Goal: Information Seeking & Learning: Find contact information

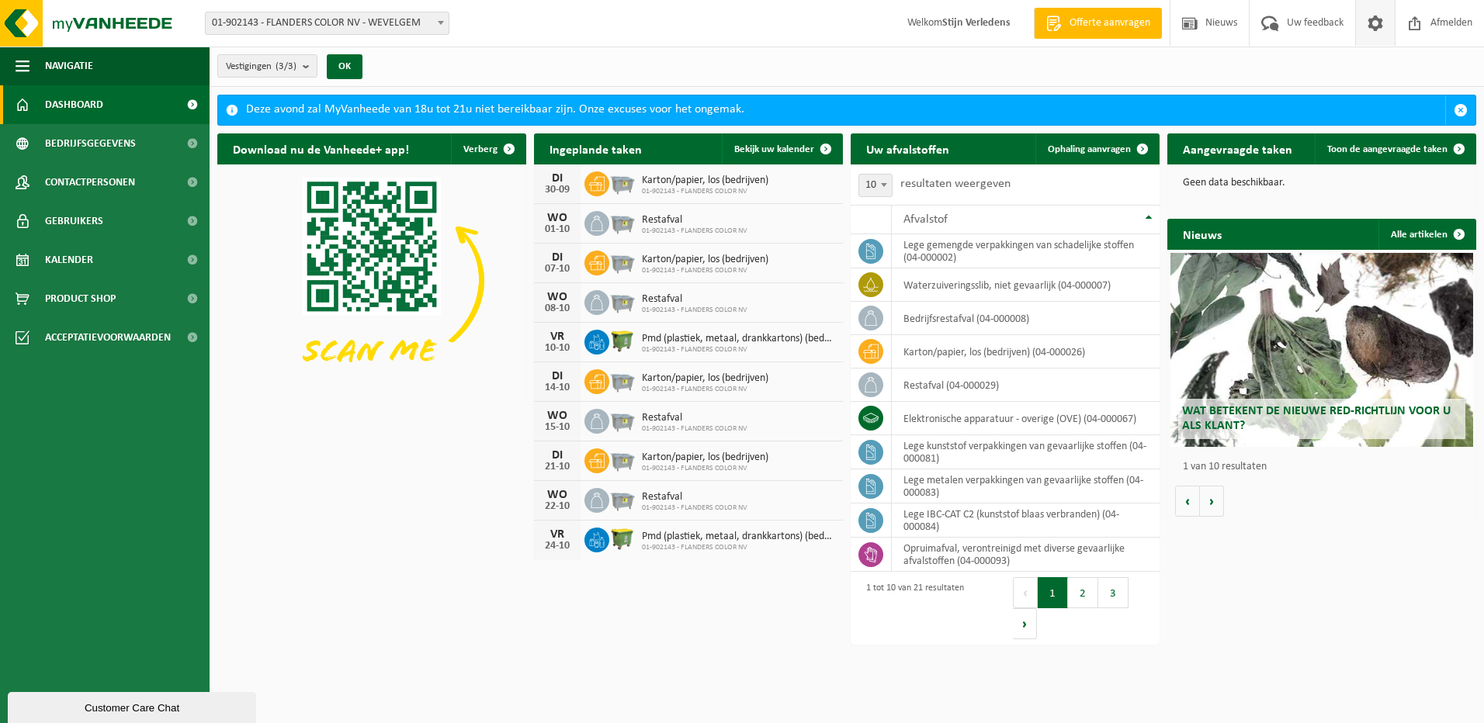
click at [1370, 20] on span at bounding box center [1374, 23] width 23 height 46
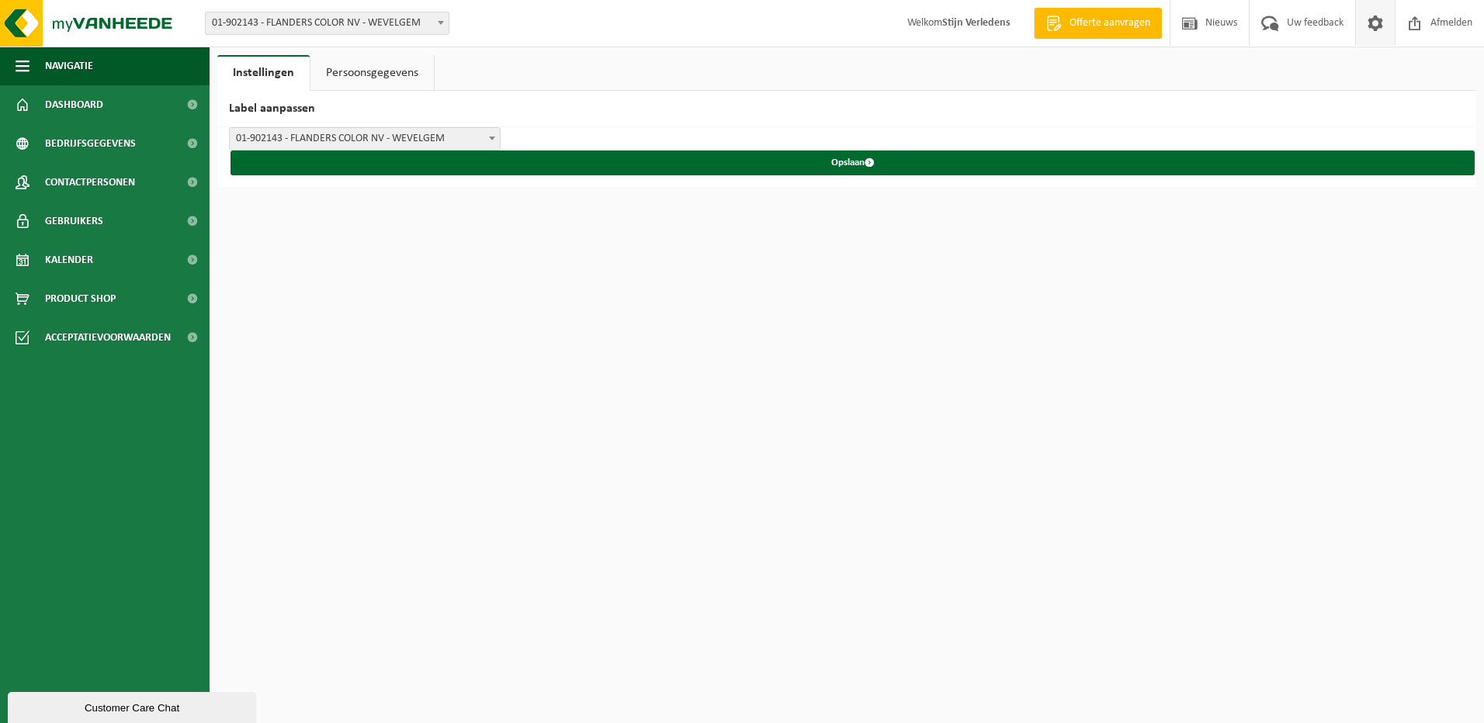
click at [390, 56] on div "Instellingen Persoonsgegevens Label aanpassen FLANDERS COLOR NV - WEVELGEM FLAN…" at bounding box center [742, 93] width 1484 height 187
click at [383, 75] on link "Persoonsgegevens" at bounding box center [371, 73] width 123 height 36
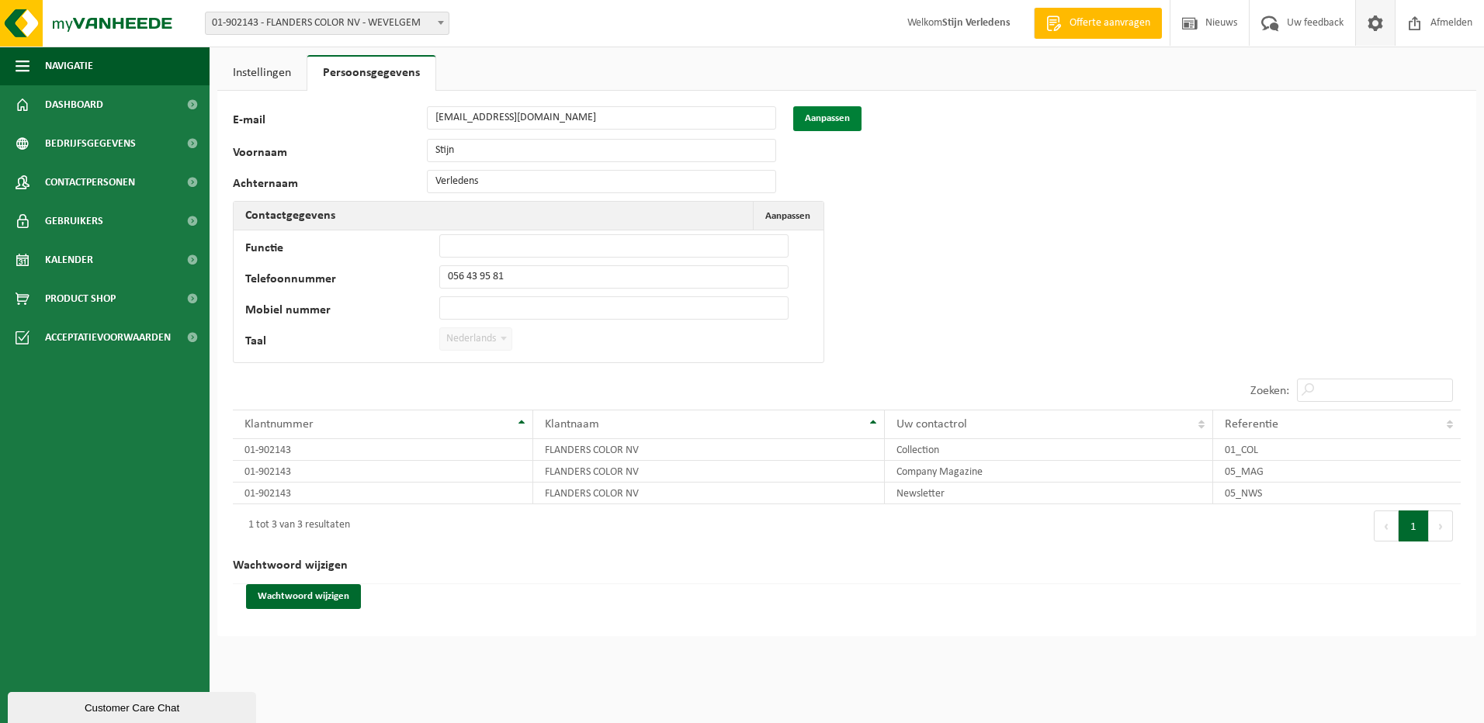
click at [820, 125] on button "Aanpassen" at bounding box center [827, 118] width 68 height 25
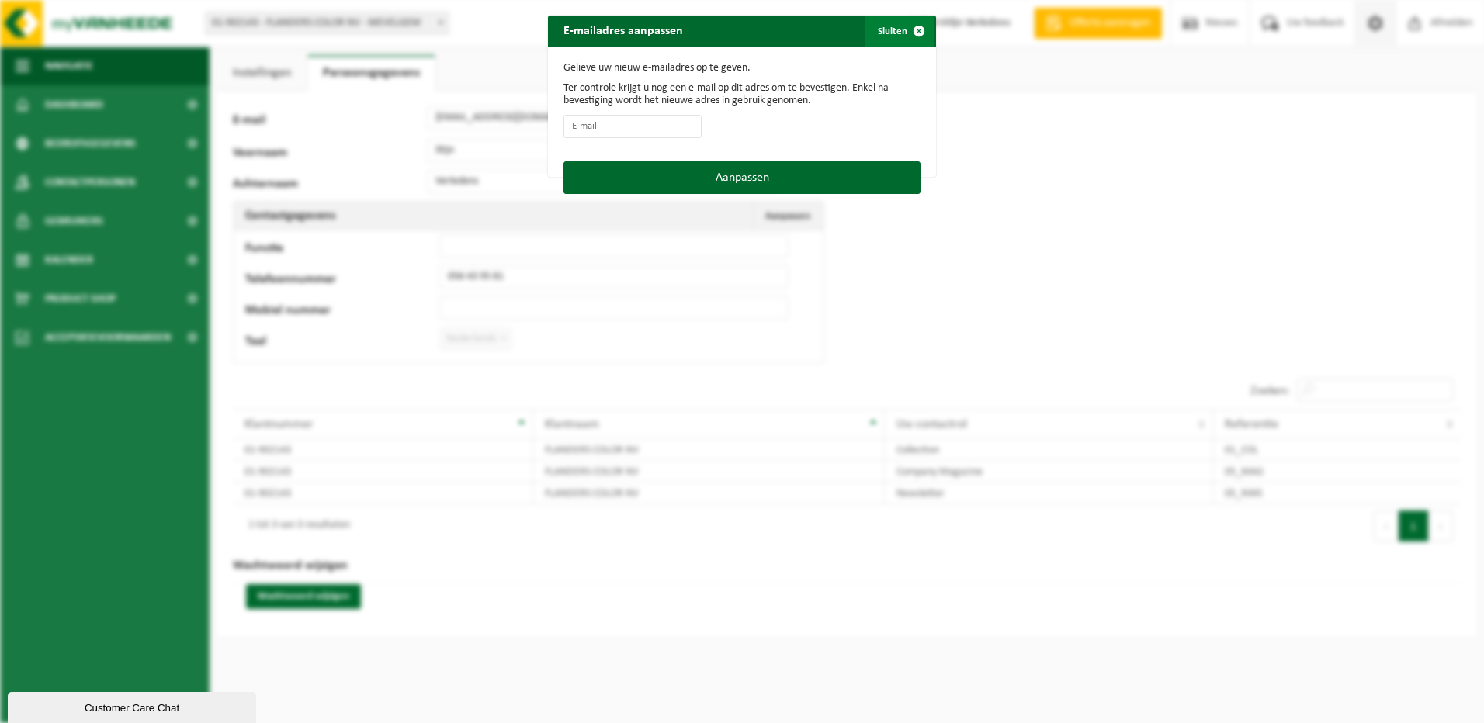
click at [907, 29] on span "button" at bounding box center [918, 31] width 31 height 31
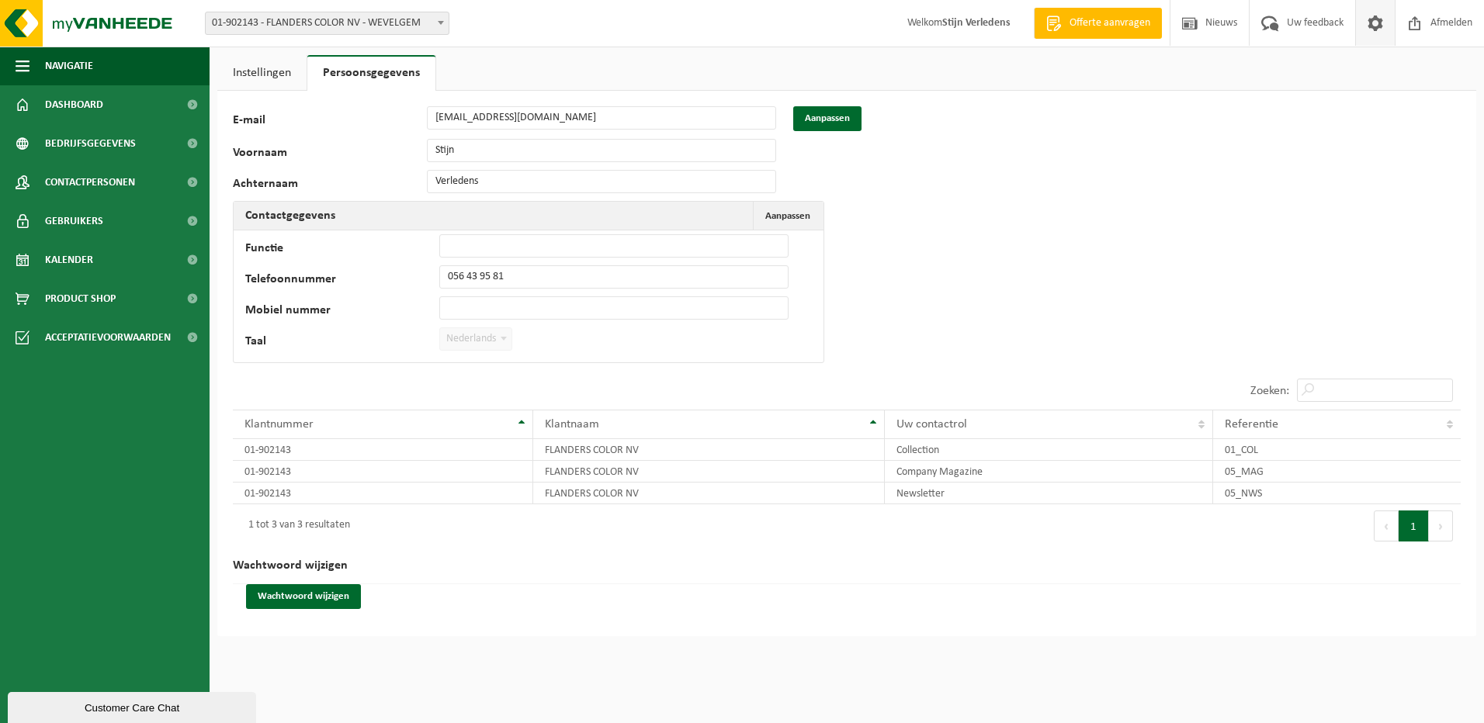
click at [358, 167] on div "62703 E-mail magazijn@flanderscolor.be Aanpassen Voornaam Stijn Achternaam Verl…" at bounding box center [485, 238] width 504 height 265
click at [607, 197] on div "62703 E-mail magazijn@flanderscolor.be Aanpassen Voornaam Stijn Achternaam Verl…" at bounding box center [485, 238] width 504 height 265
click at [429, 324] on td "Functie Telefoonnummer 056 43 95 81 Mobiel nummer Taal Nederlands '; Français '…" at bounding box center [529, 296] width 590 height 132
click at [144, 109] on link "Dashboard" at bounding box center [105, 104] width 210 height 39
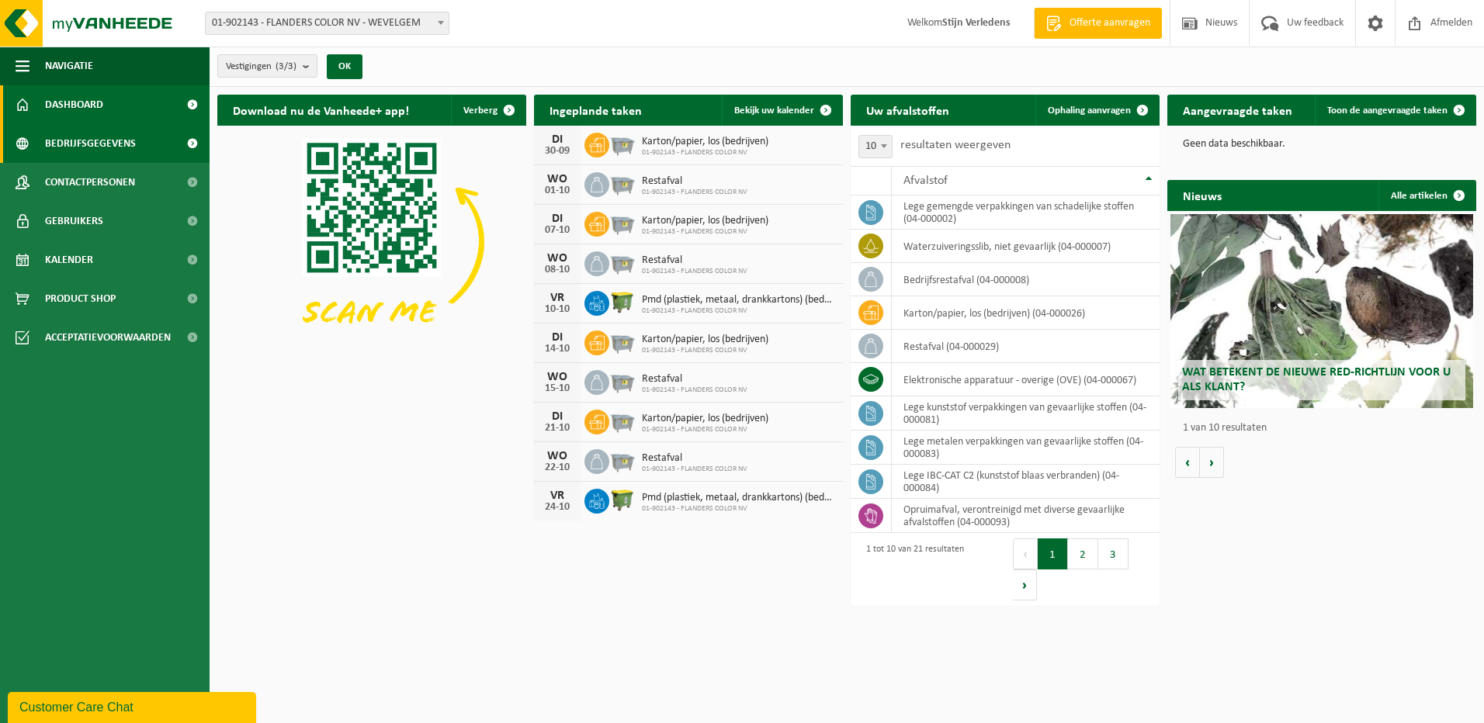
click at [143, 138] on link "Bedrijfsgegevens" at bounding box center [105, 143] width 210 height 39
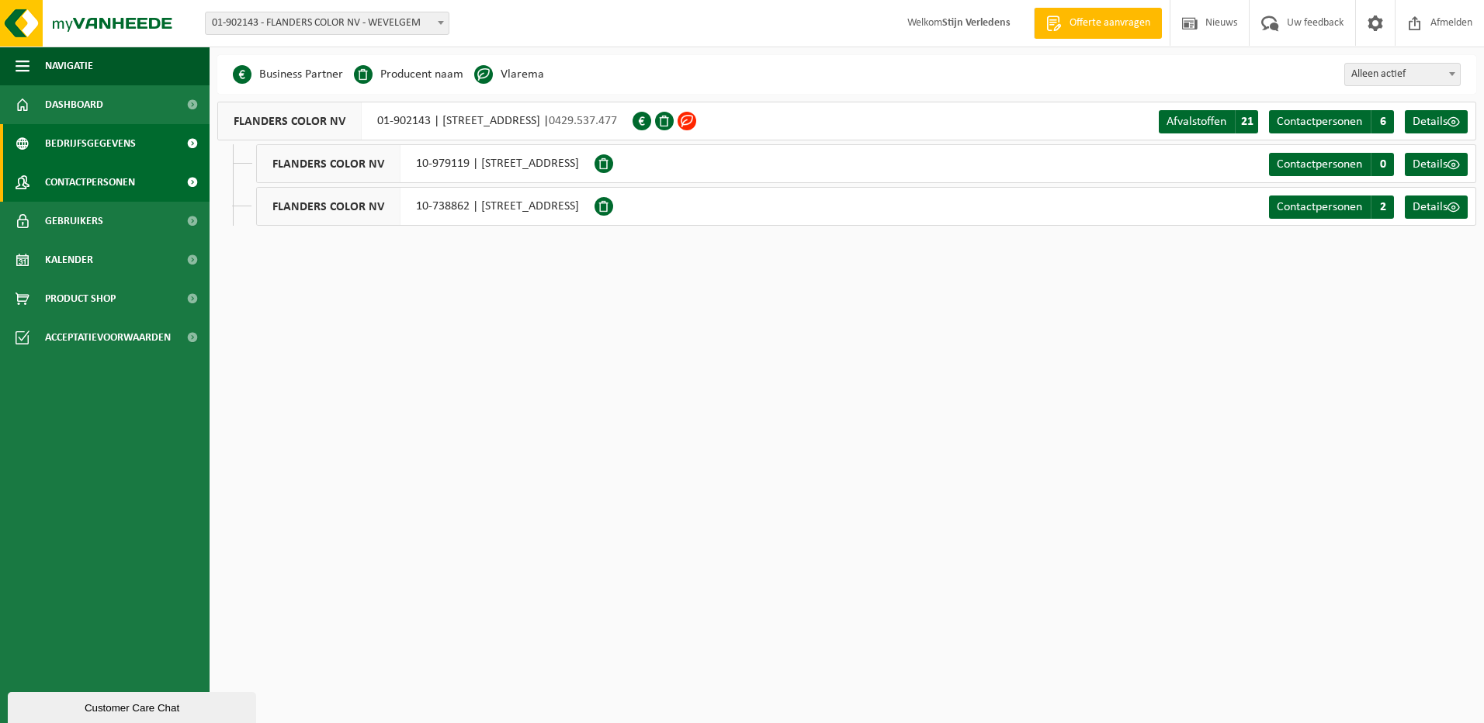
click at [140, 195] on link "Contactpersonen" at bounding box center [105, 182] width 210 height 39
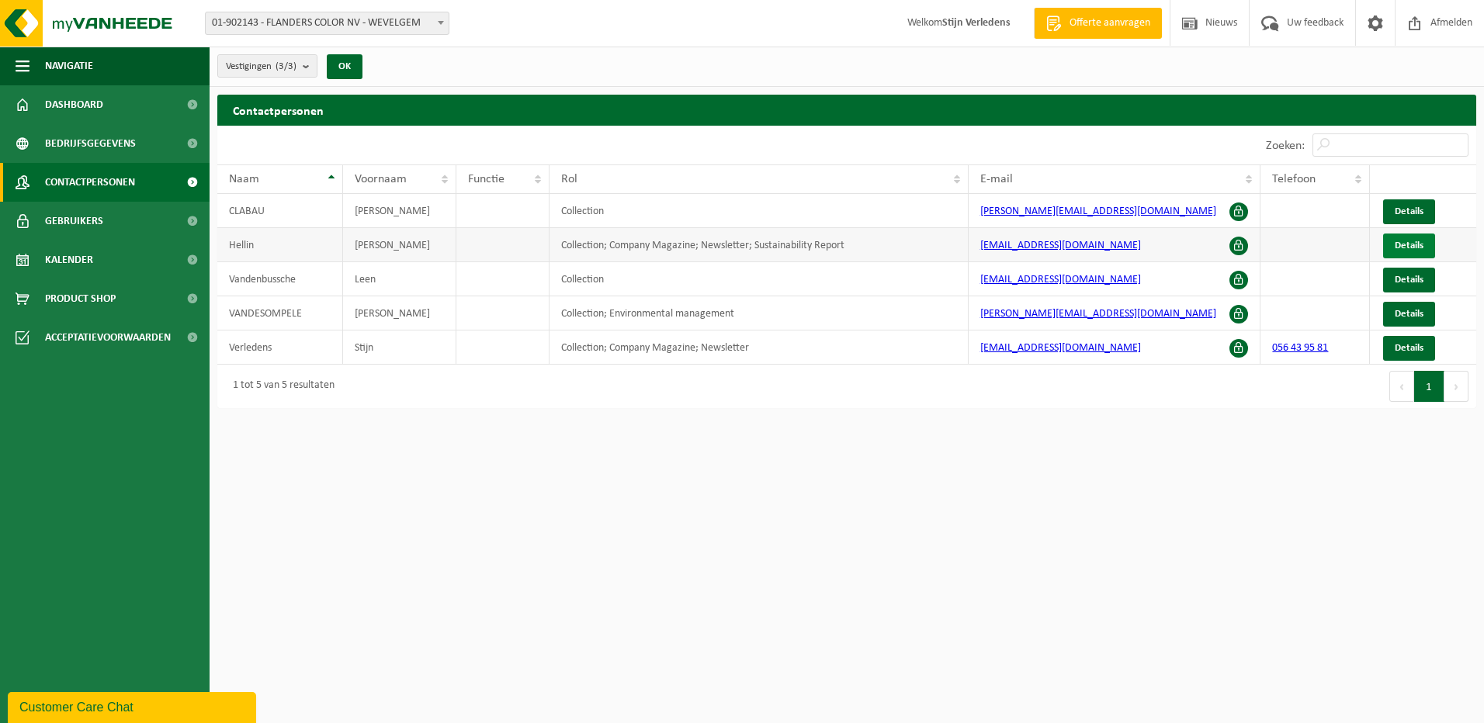
click at [1403, 241] on span "Details" at bounding box center [1409, 246] width 29 height 10
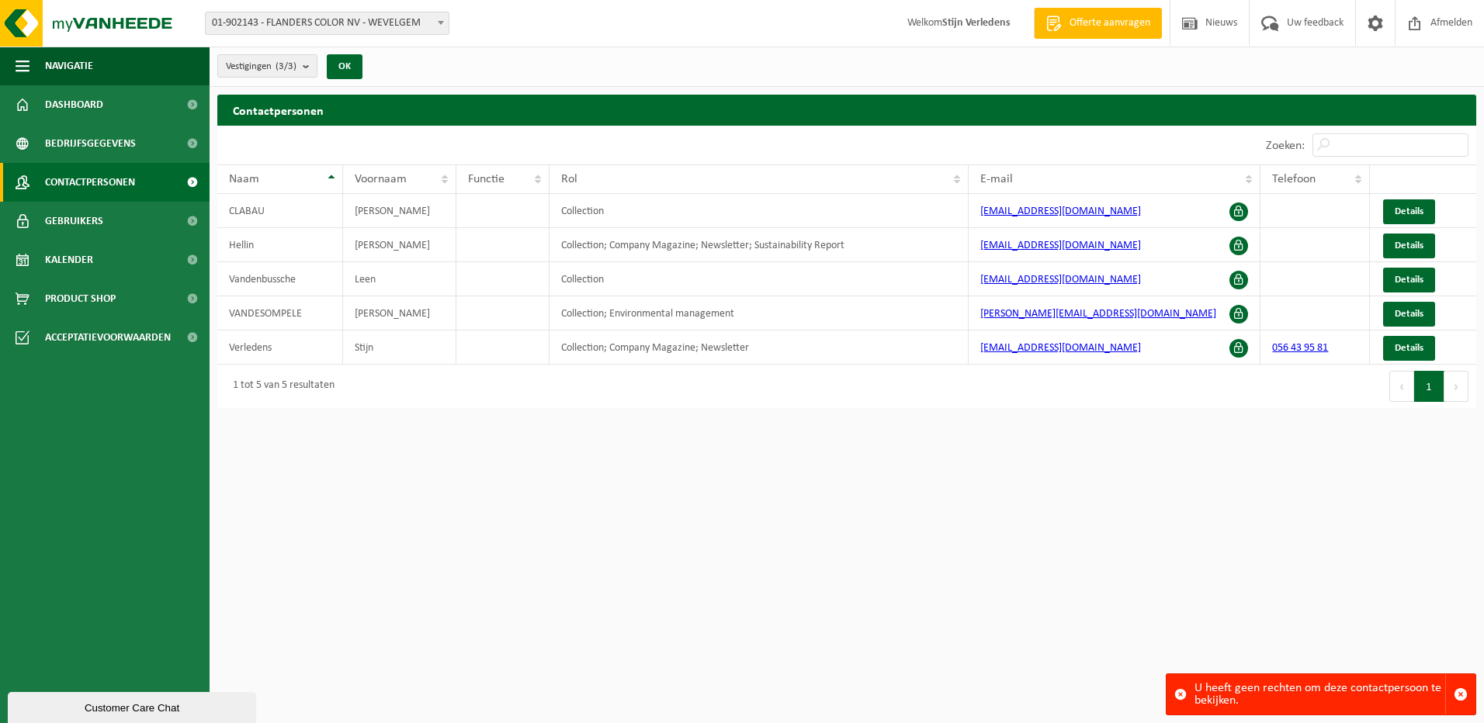
click at [1031, 438] on html "Vestiging: 01-902143 - [GEOGRAPHIC_DATA] COLOR NV - WEVELGEM 10-738862 - [GEOGR…" at bounding box center [742, 361] width 1484 height 723
